Goal: Information Seeking & Learning: Learn about a topic

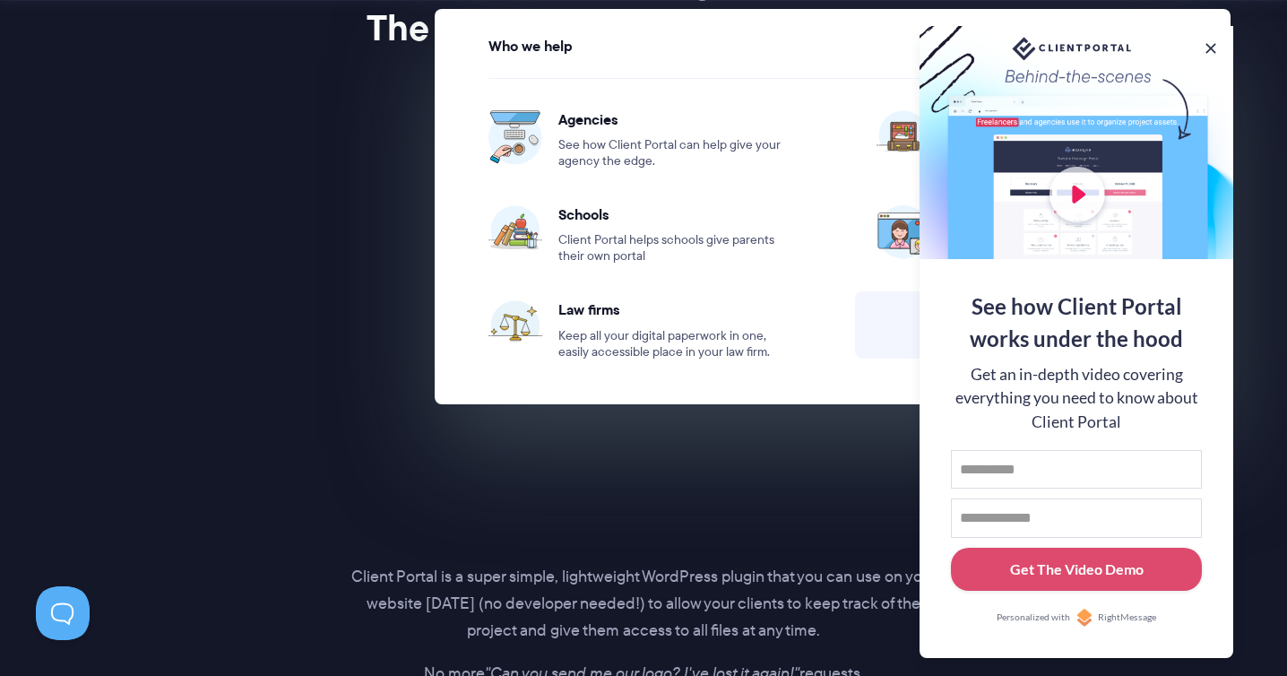
scroll to position [3072, 0]
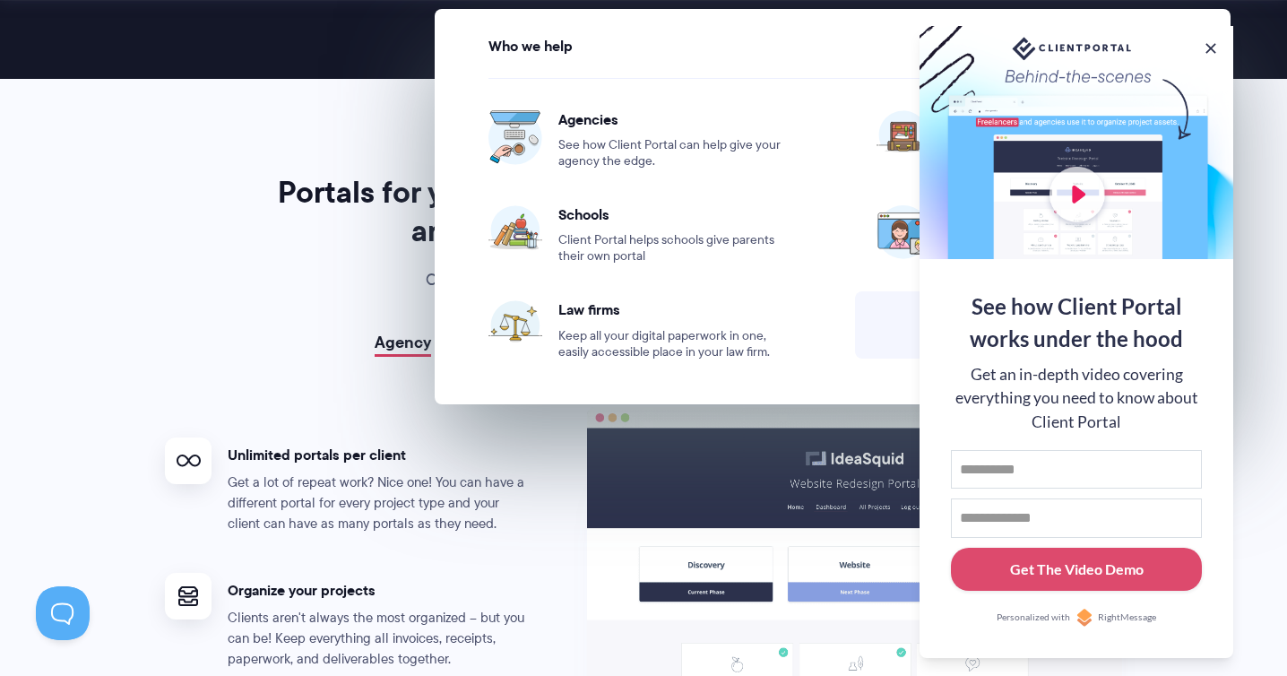
click at [207, 408] on ul "Unlimited portals per client Get a lot of repeat work? Nice one! You can have a…" at bounding box center [375, 676] width 421 height 539
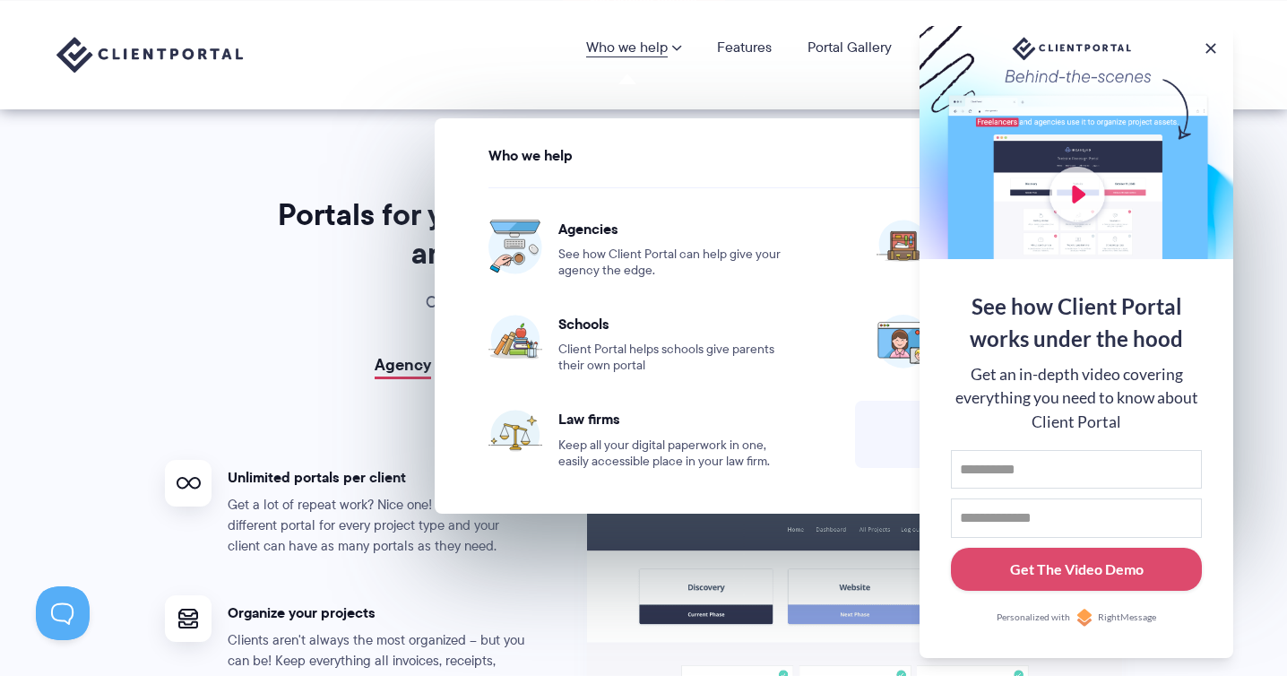
scroll to position [3049, 0]
click at [395, 294] on p "Check out these sample portals to see how the magic happens." at bounding box center [643, 303] width 747 height 27
click at [1213, 48] on button at bounding box center [1211, 49] width 22 height 22
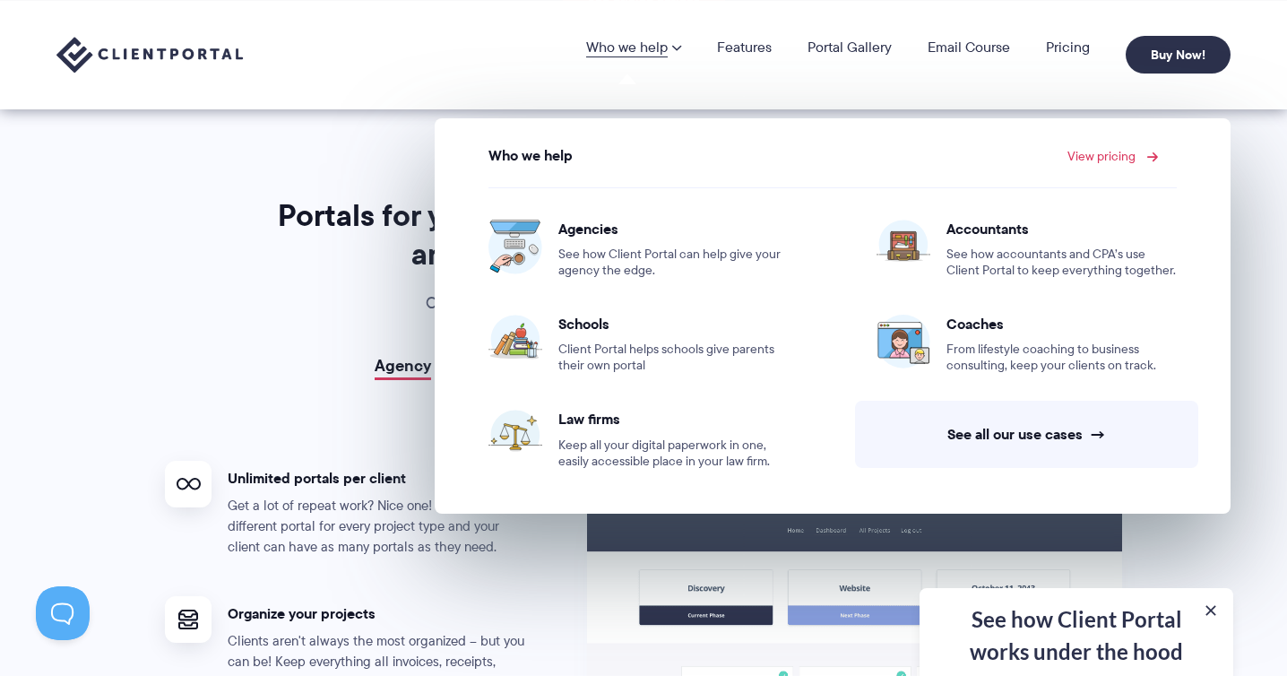
click at [1123, 150] on link "View pricing" at bounding box center [1110, 156] width 86 height 13
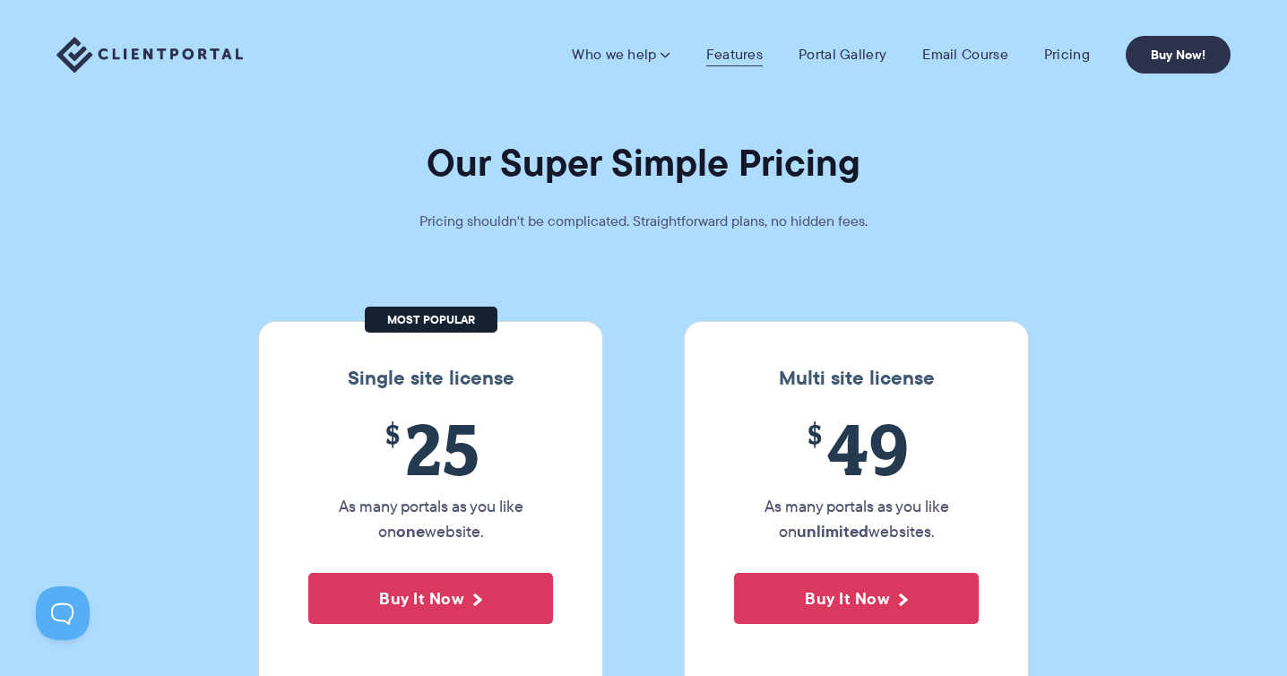
click at [745, 51] on link "Features" at bounding box center [734, 55] width 56 height 18
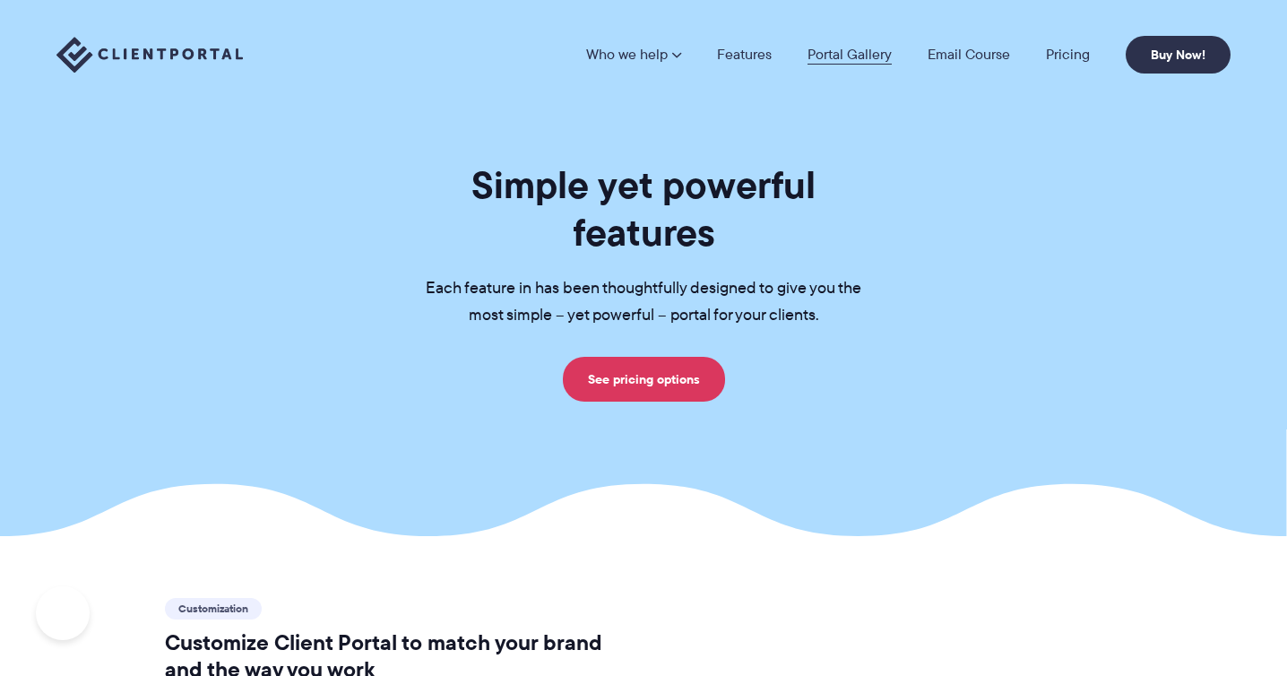
click at [836, 50] on link "Portal Gallery" at bounding box center [849, 54] width 84 height 14
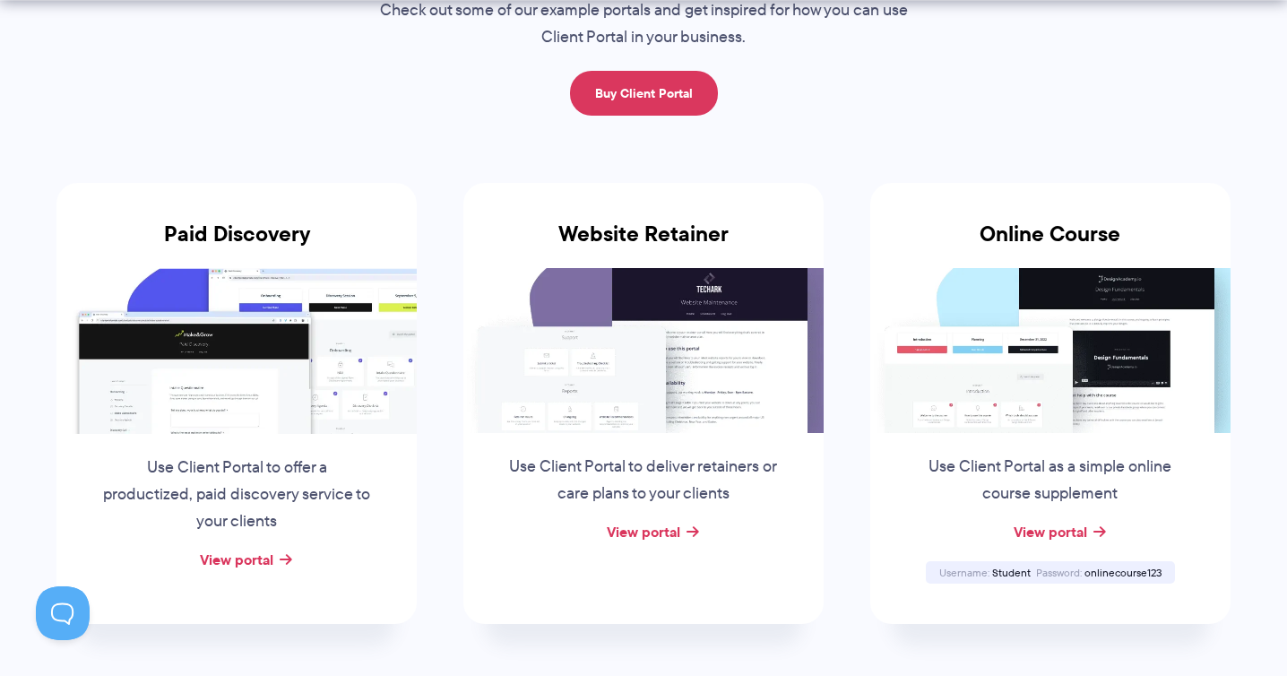
scroll to position [242, 0]
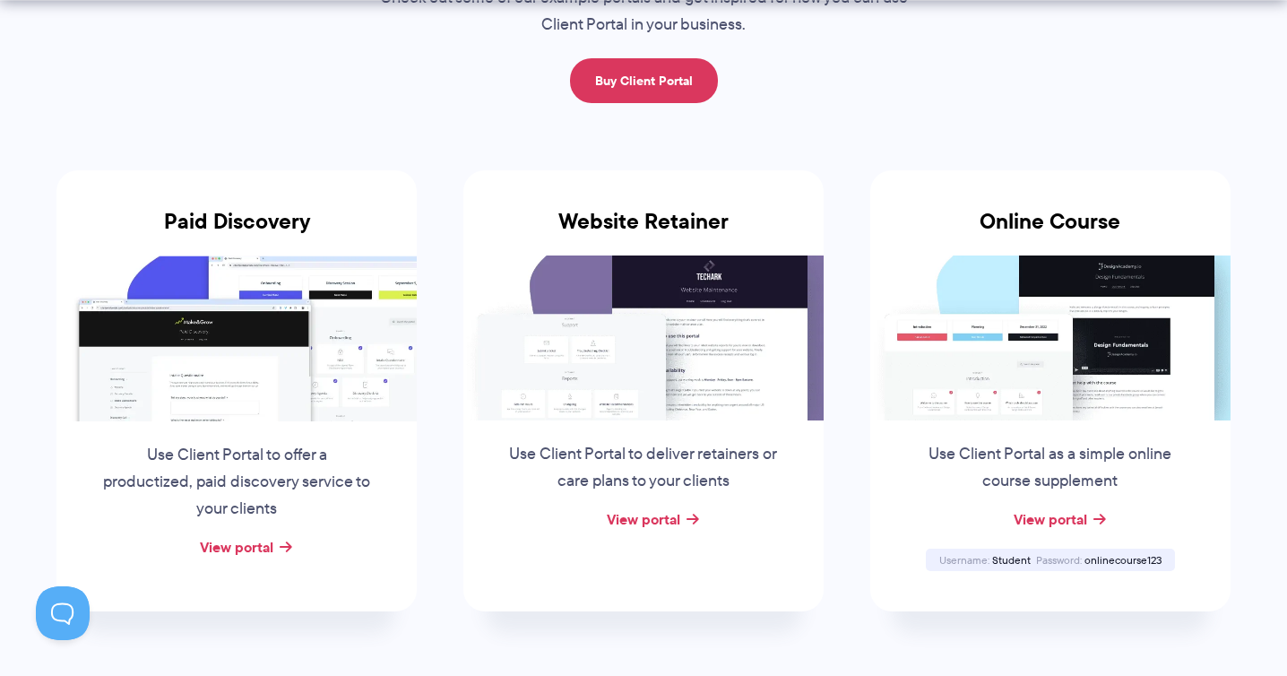
click at [323, 343] on img at bounding box center [236, 337] width 360 height 165
click at [265, 559] on div "Paid Discovery Use Client Portal to offer a productized, paid discovery service…" at bounding box center [236, 390] width 360 height 441
click at [269, 554] on link "View portal" at bounding box center [236, 547] width 73 height 22
